Goal: Transaction & Acquisition: Purchase product/service

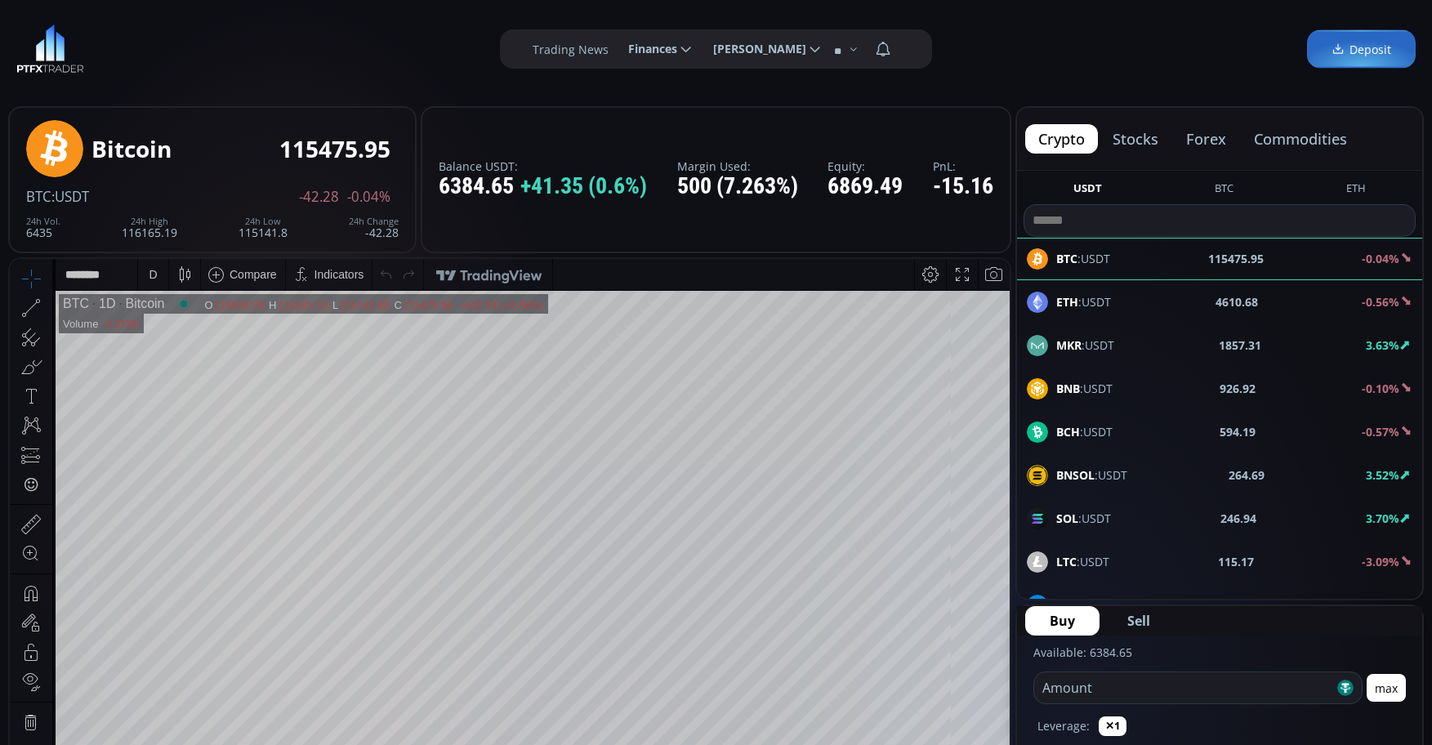
click at [1101, 225] on input at bounding box center [1220, 220] width 391 height 31
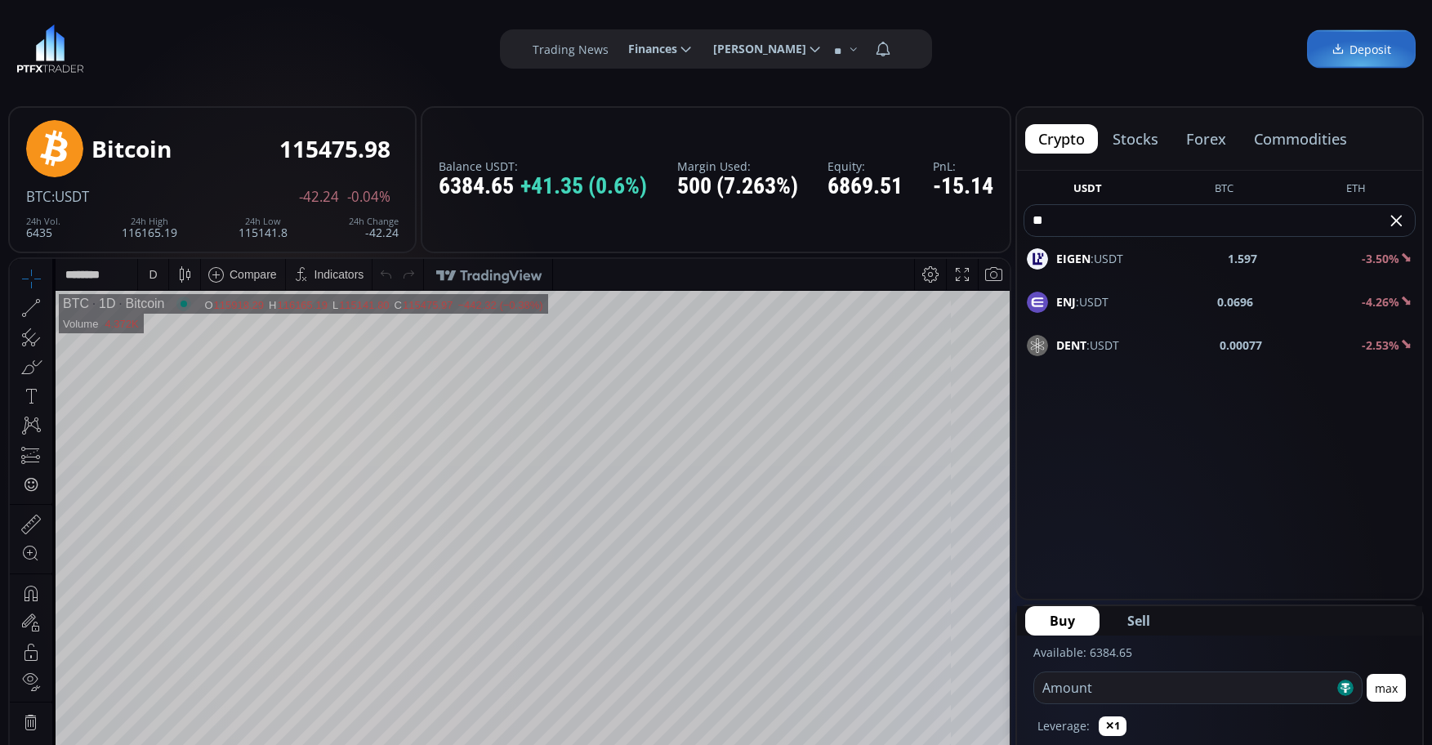
type input "*"
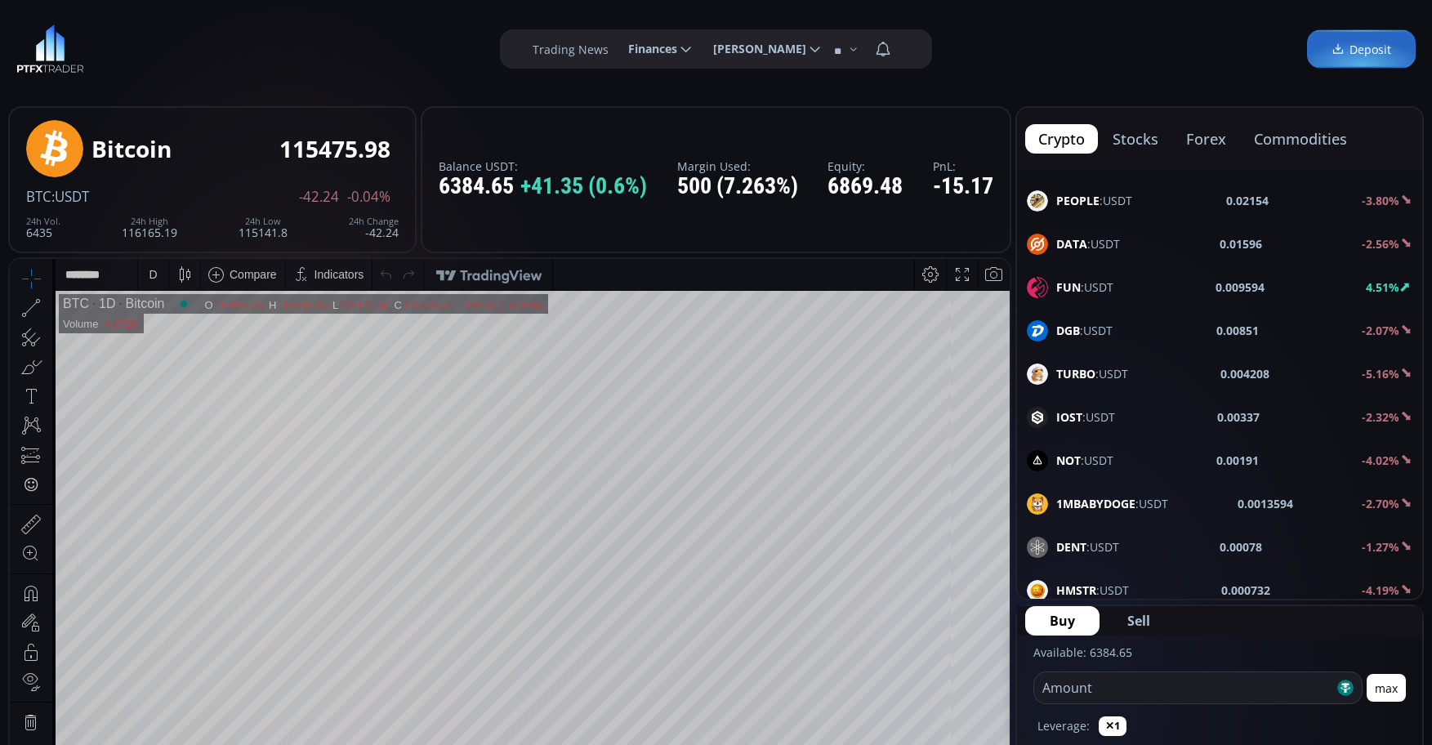
scroll to position [2295, 0]
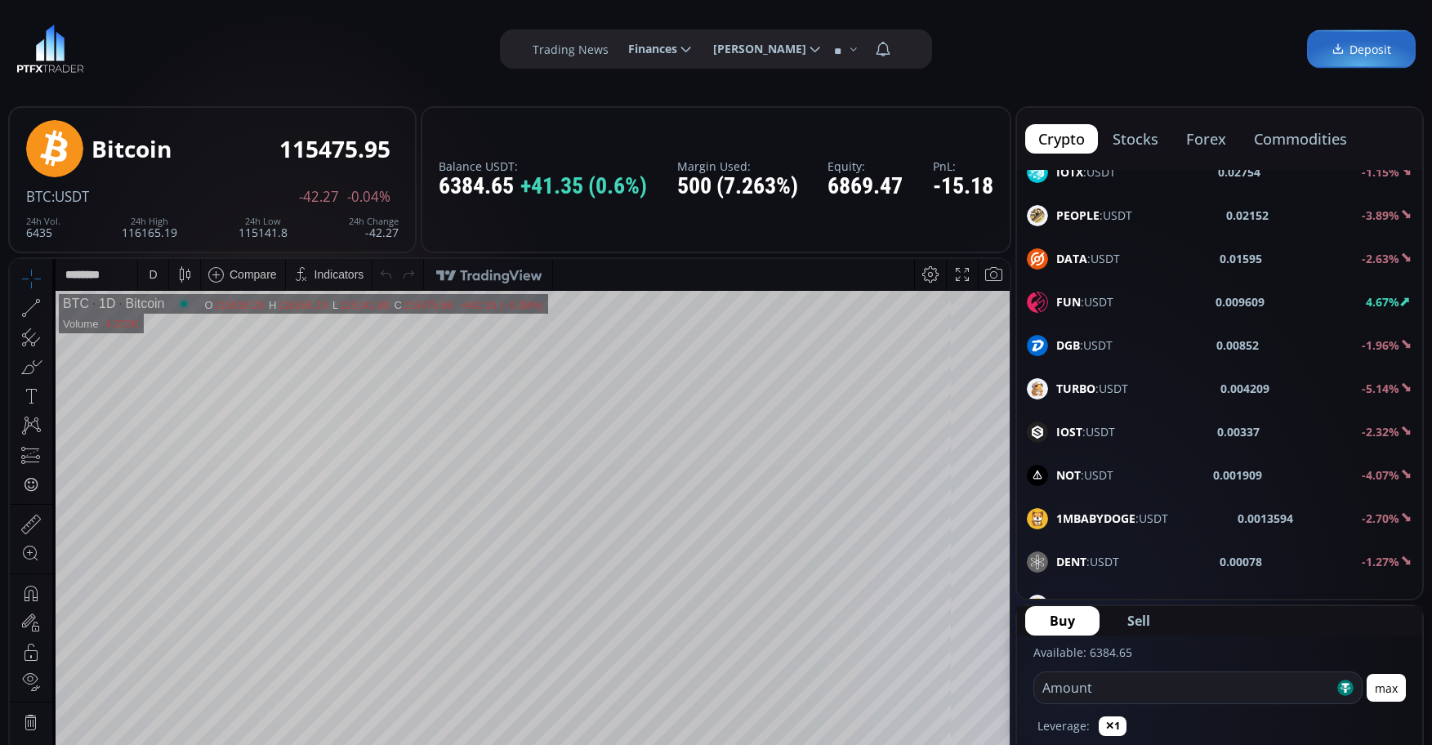
click at [1060, 306] on b "FUN" at bounding box center [1068, 302] width 25 height 16
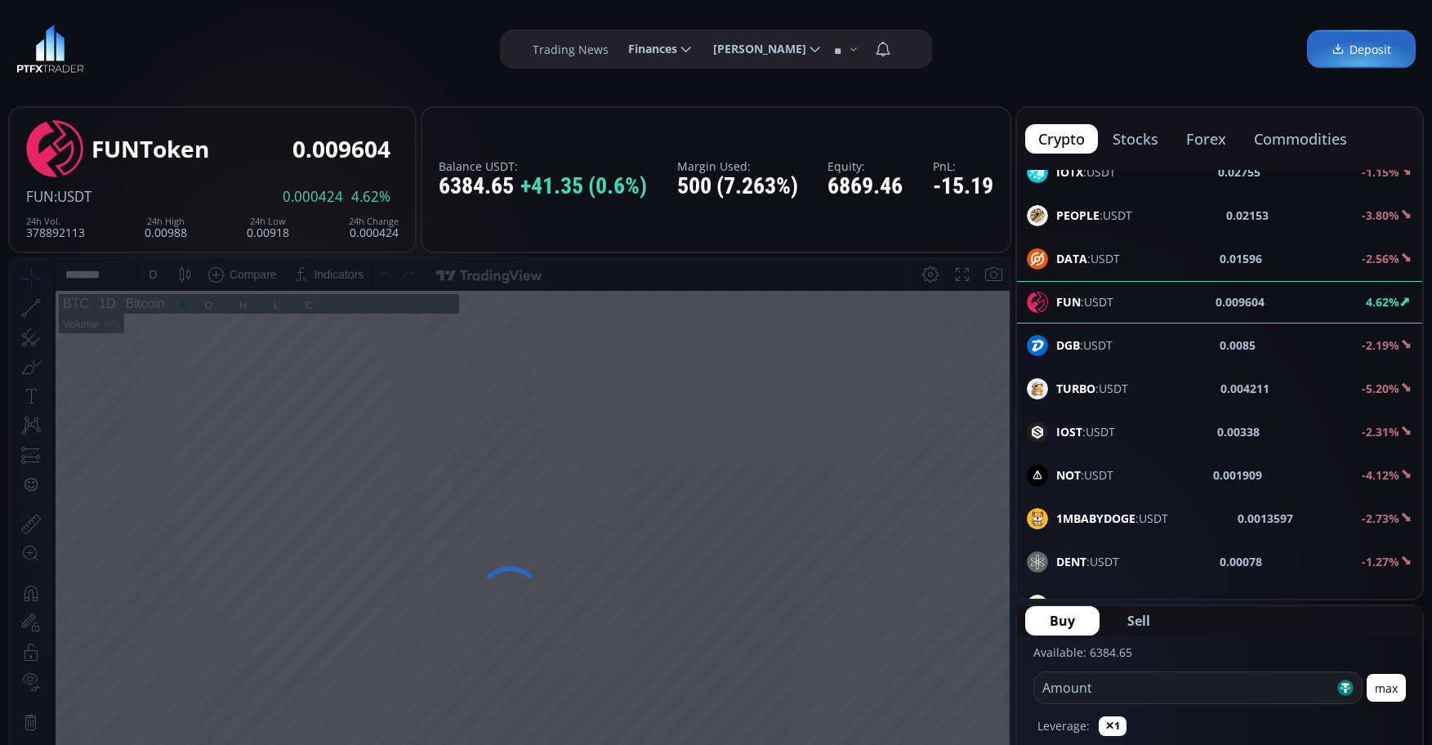
click at [1199, 685] on input "number" at bounding box center [1184, 687] width 300 height 31
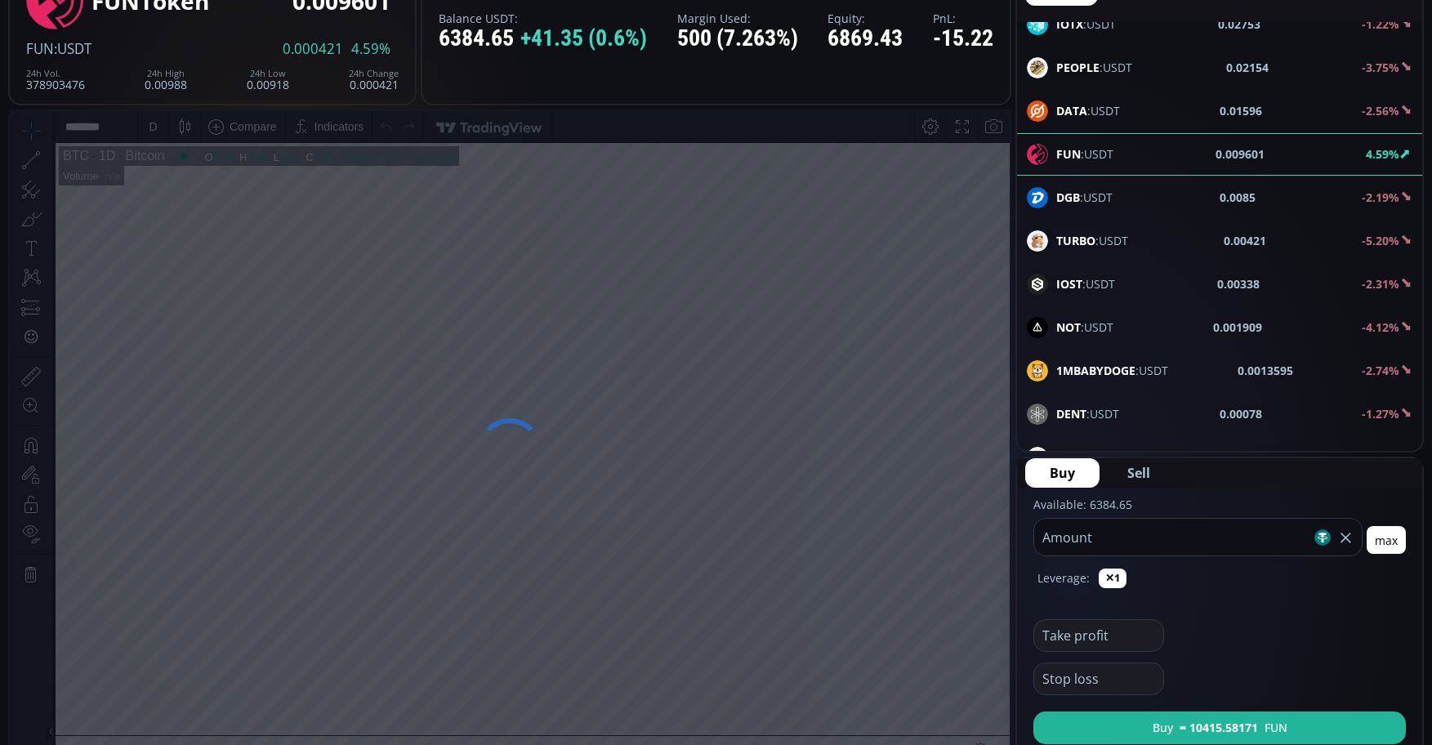
scroll to position [163, 0]
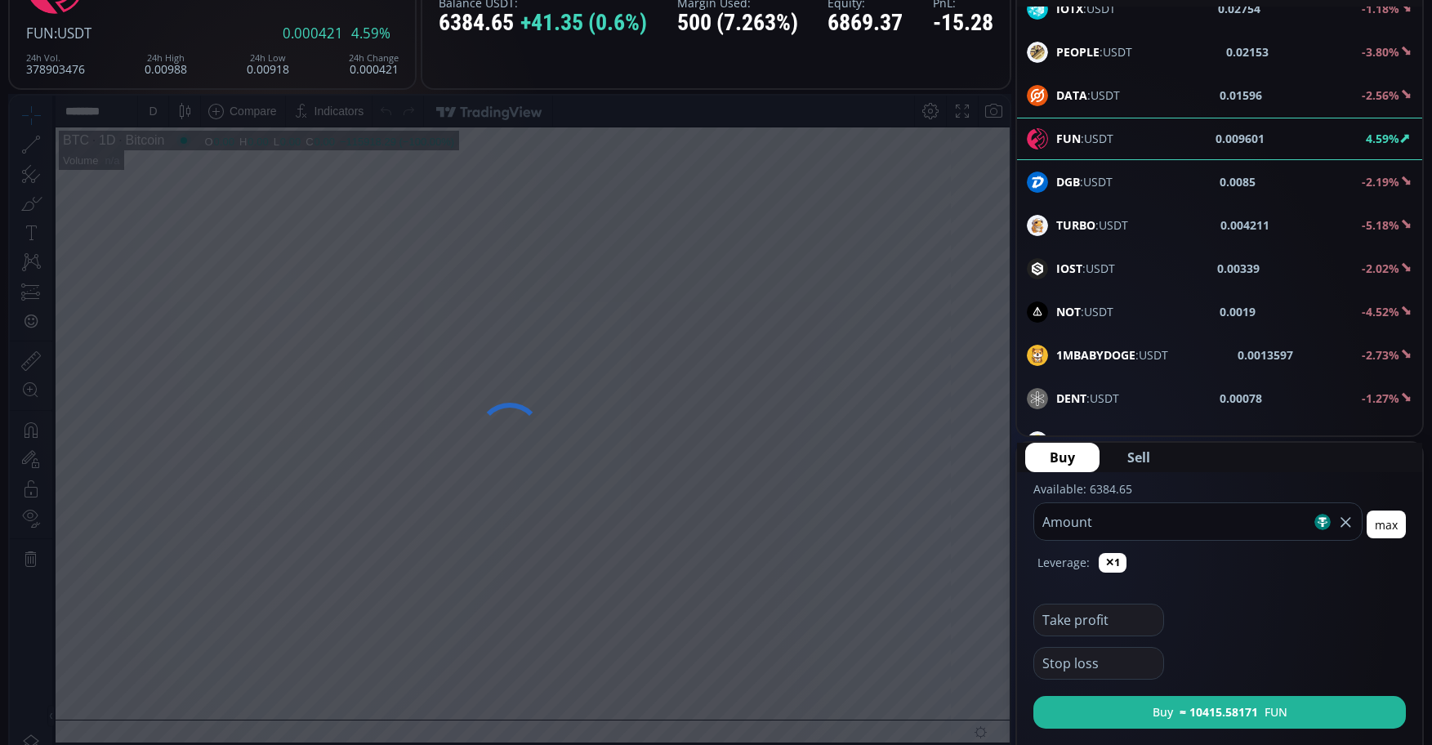
type input "***"
click at [1141, 464] on span "Sell" at bounding box center [1138, 458] width 23 height 20
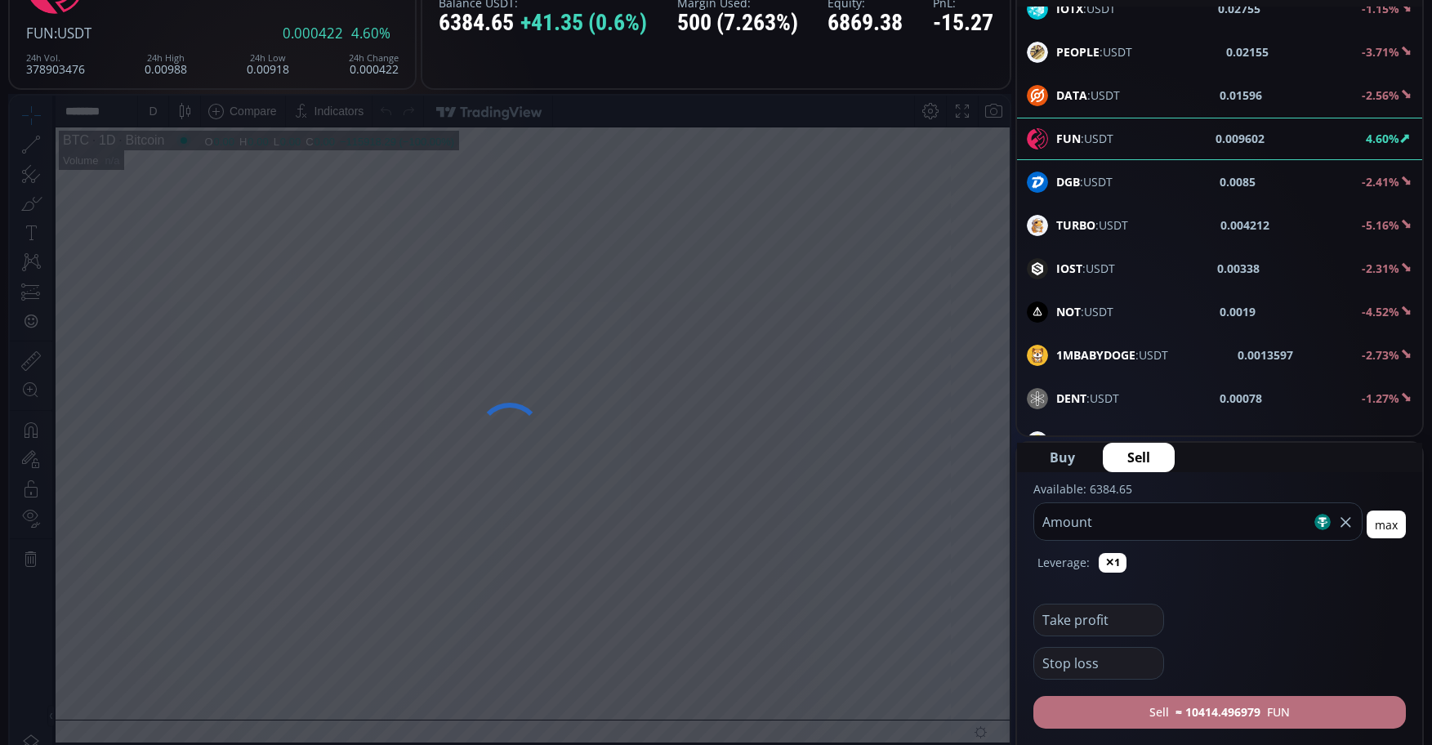
click at [1163, 712] on button "Sell ≈ 10414.496979 FUN" at bounding box center [1220, 712] width 373 height 33
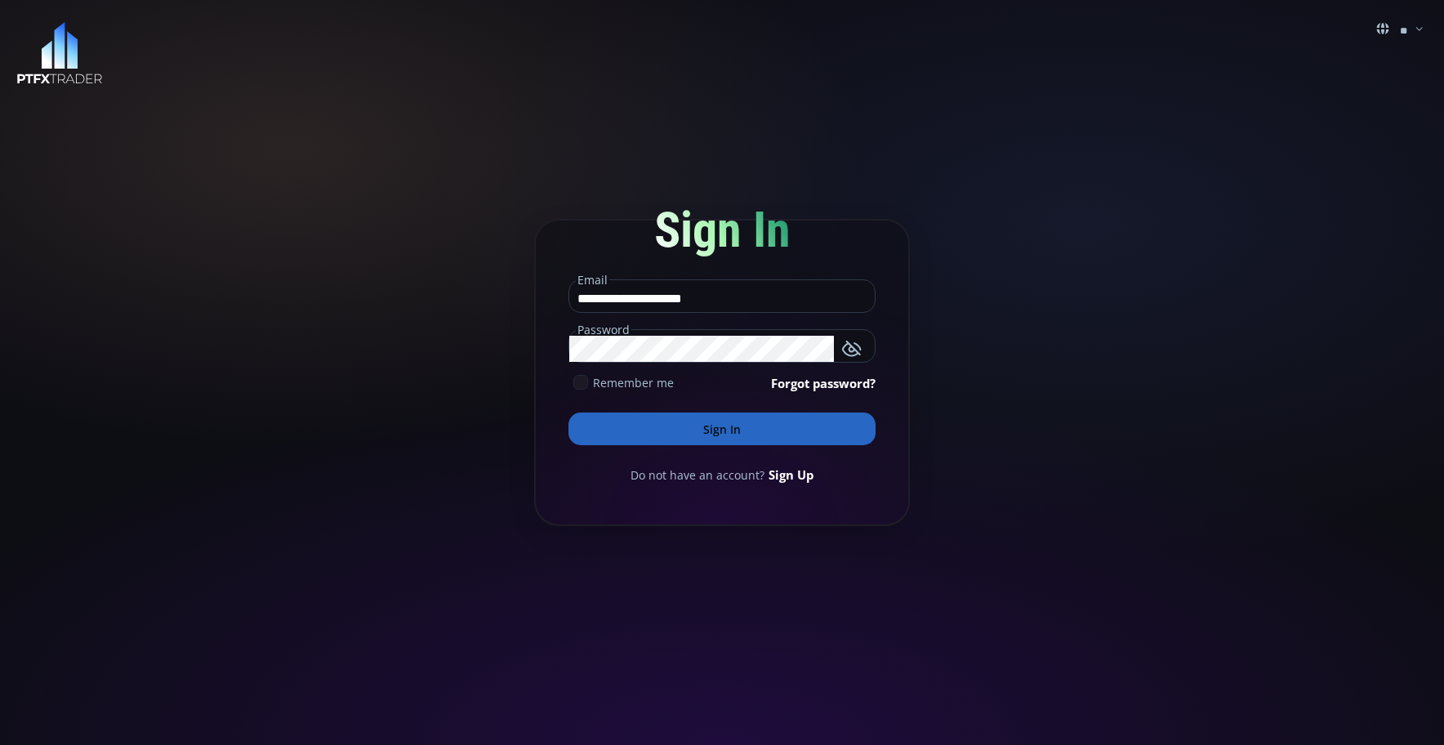
click at [752, 427] on button "Sign In" at bounding box center [722, 429] width 307 height 33
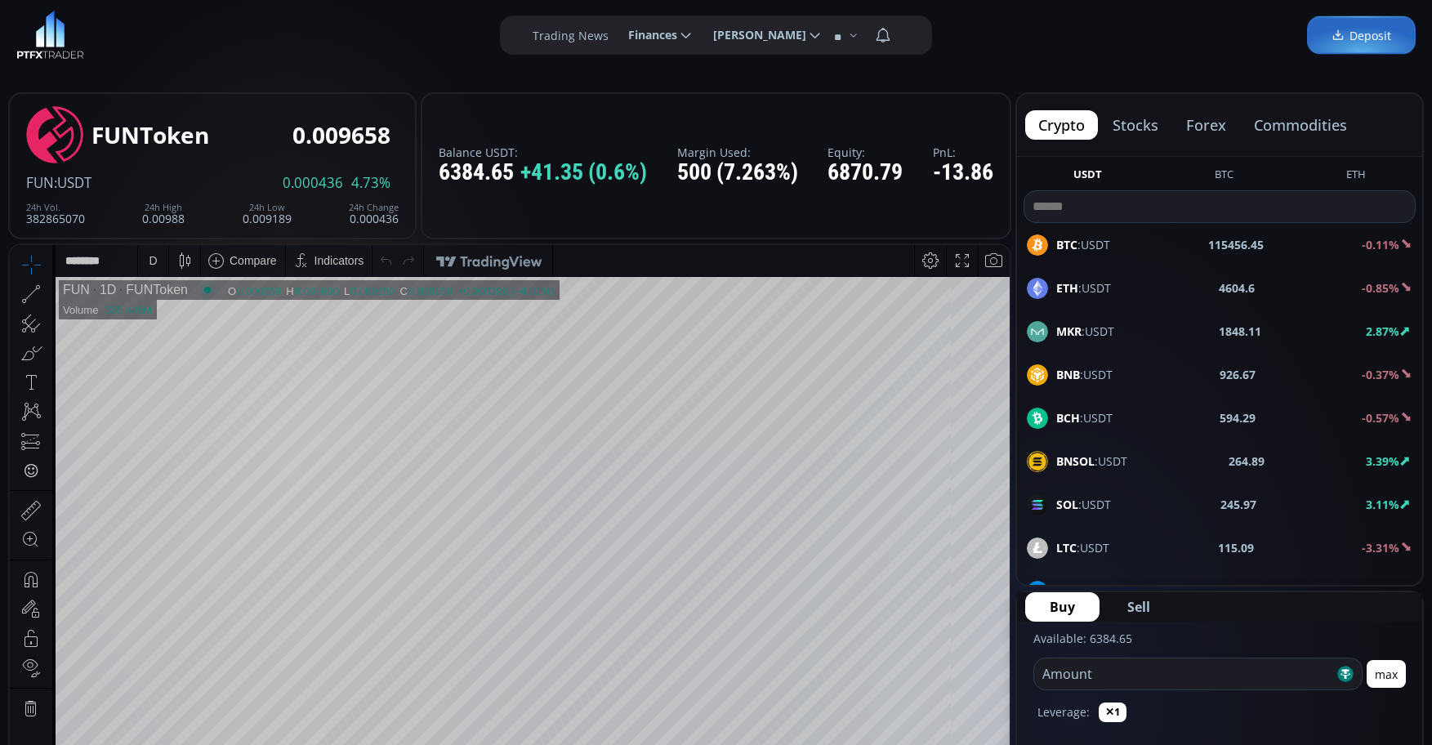
click at [1156, 205] on input at bounding box center [1220, 206] width 391 height 31
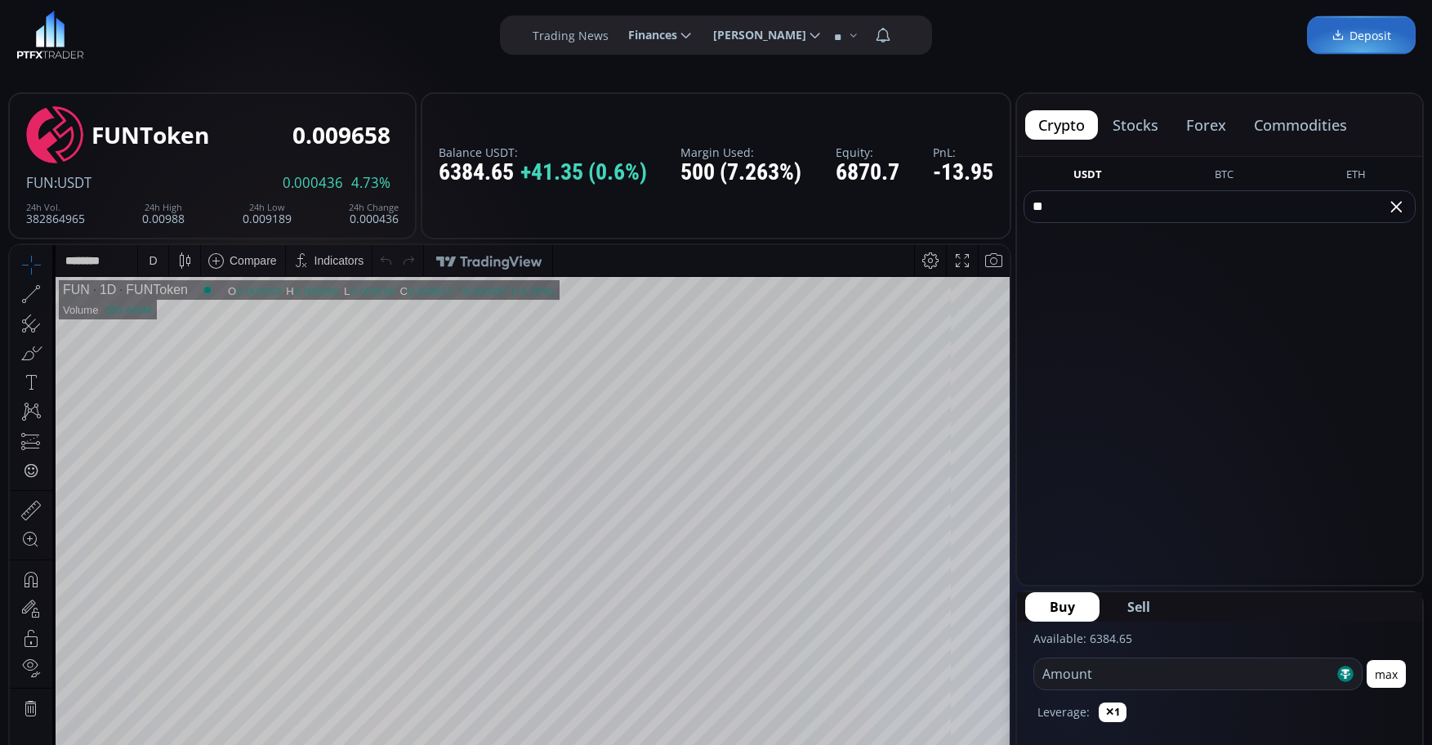
type input "*"
